Goal: Information Seeking & Learning: Find specific fact

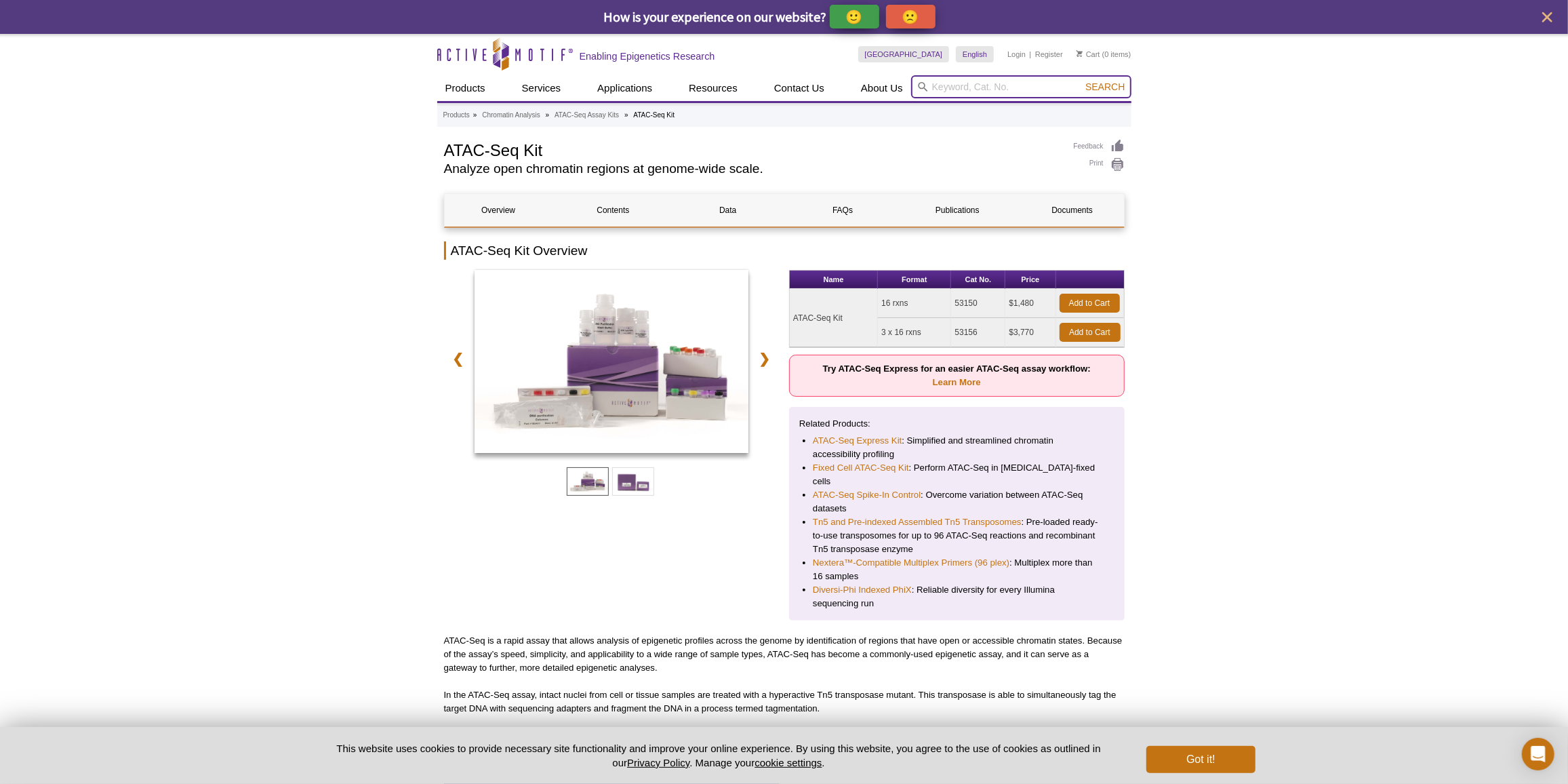
click at [1008, 80] on input "search" at bounding box center [1022, 86] width 220 height 23
type input "phix"
click at [1082, 80] on button "Search" at bounding box center [1105, 86] width 47 height 12
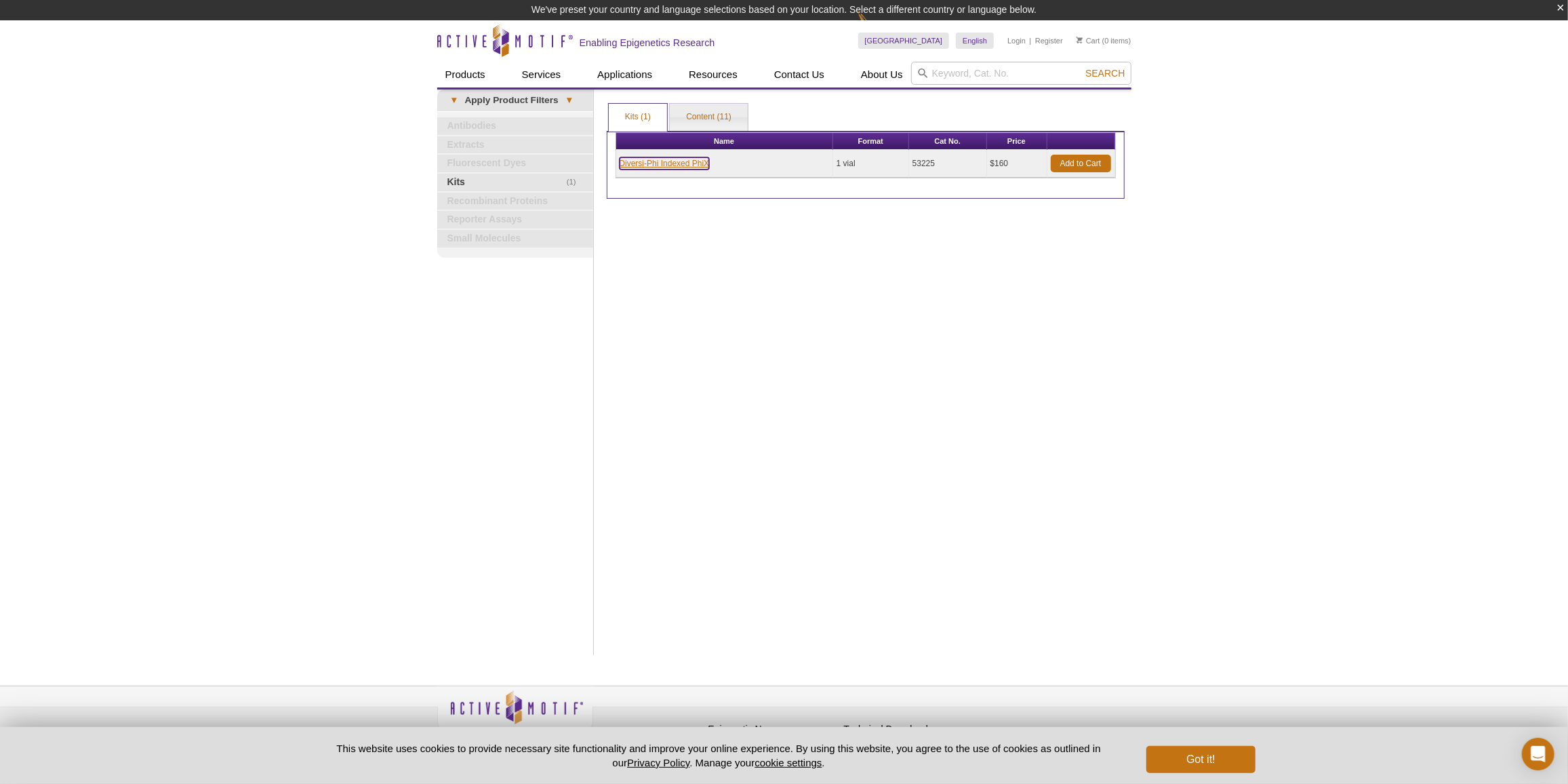
click at [692, 160] on link "Diversi-Phi Indexed PhiX" at bounding box center [665, 163] width 91 height 12
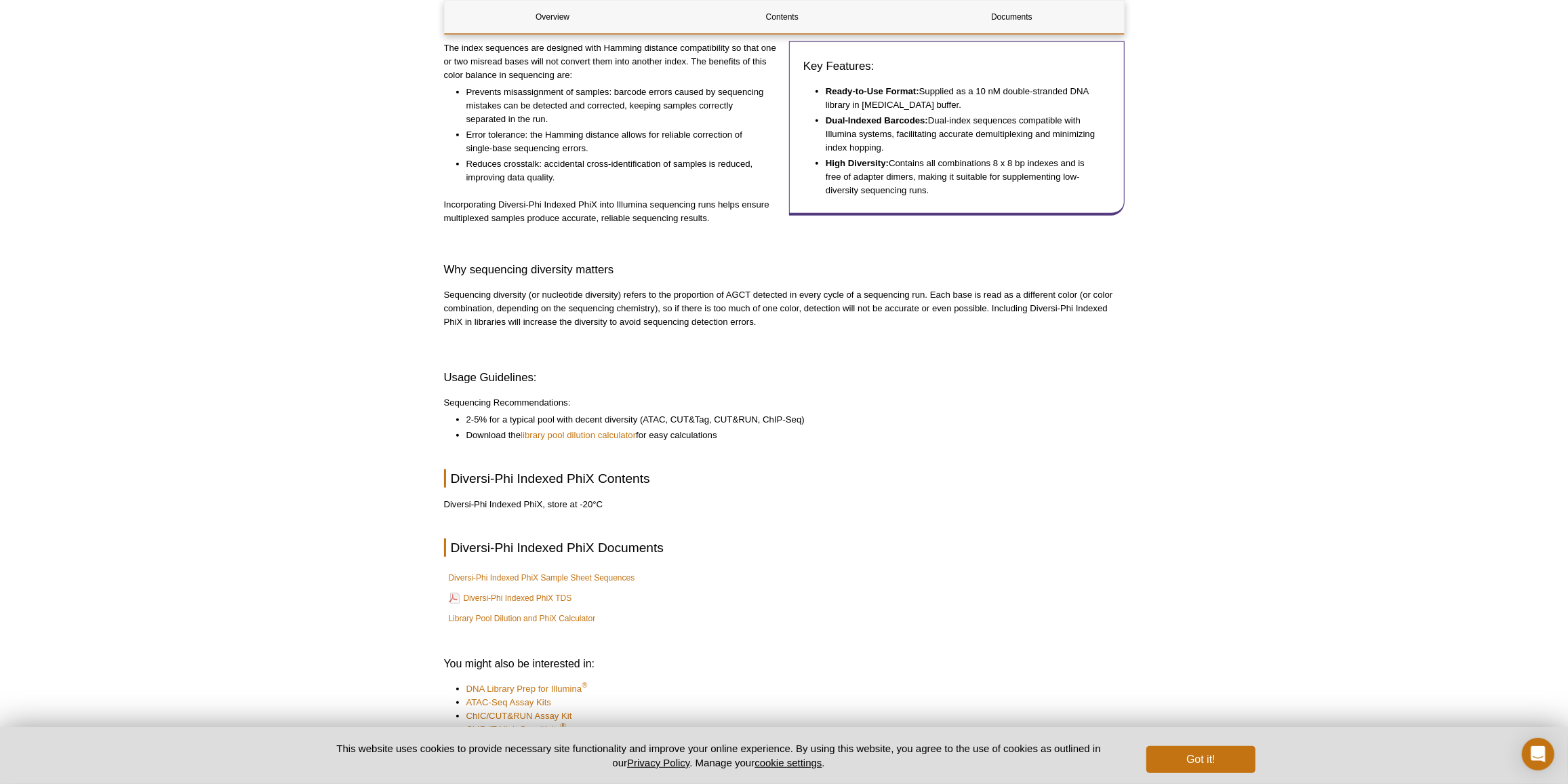
scroll to position [555, 0]
click at [505, 594] on link "Diversi-Phi Indexed PhiX TDS" at bounding box center [510, 597] width 123 height 17
